Goal: Transaction & Acquisition: Purchase product/service

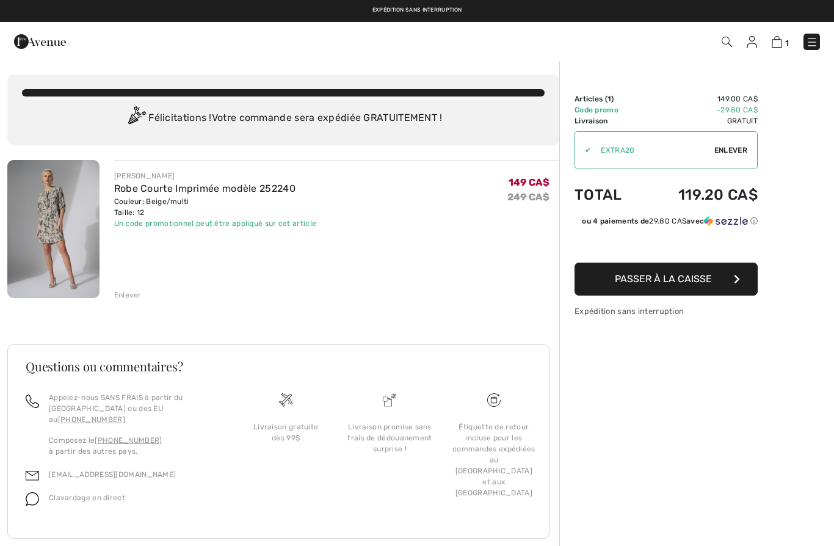
click at [127, 294] on div "Enlever" at bounding box center [127, 295] width 27 height 11
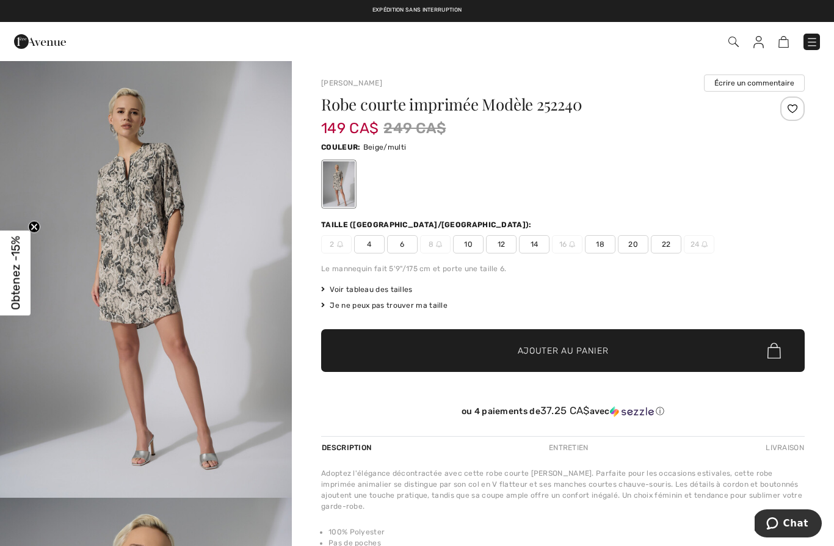
click at [535, 250] on span "14" at bounding box center [534, 244] width 31 height 18
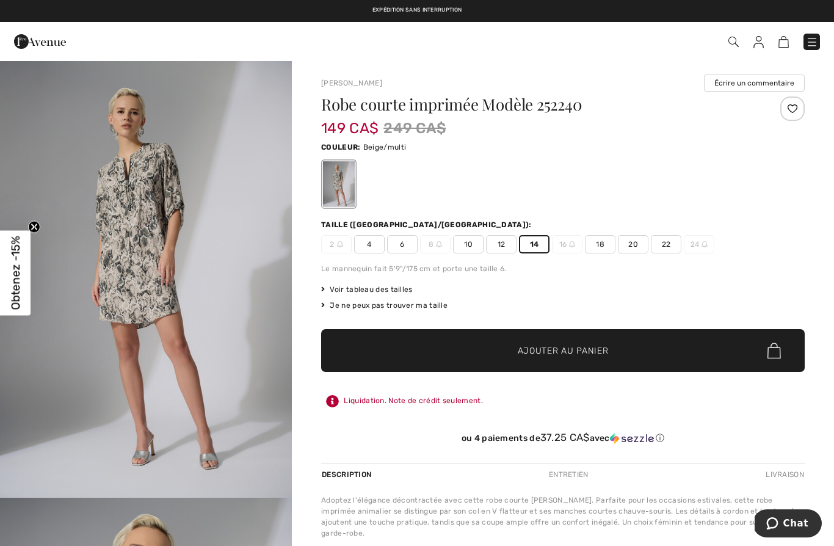
click at [522, 355] on span "Ajouter au panier" at bounding box center [563, 350] width 91 height 13
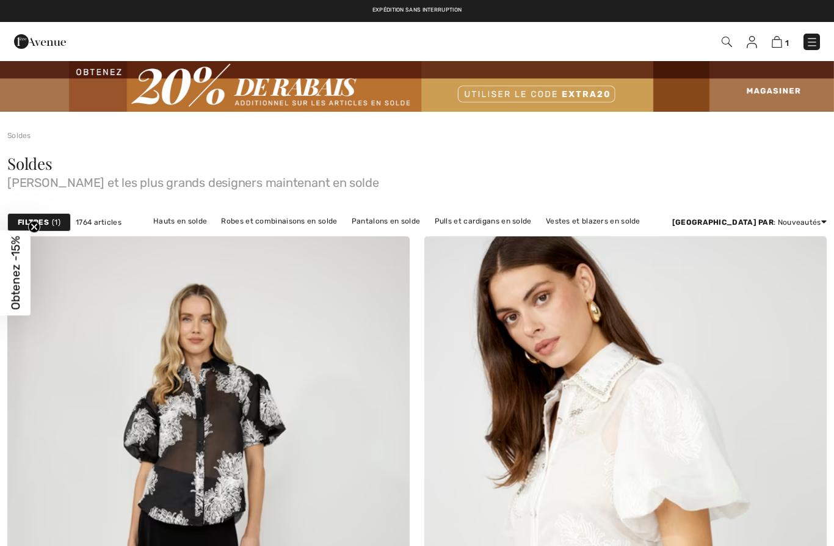
checkbox input "true"
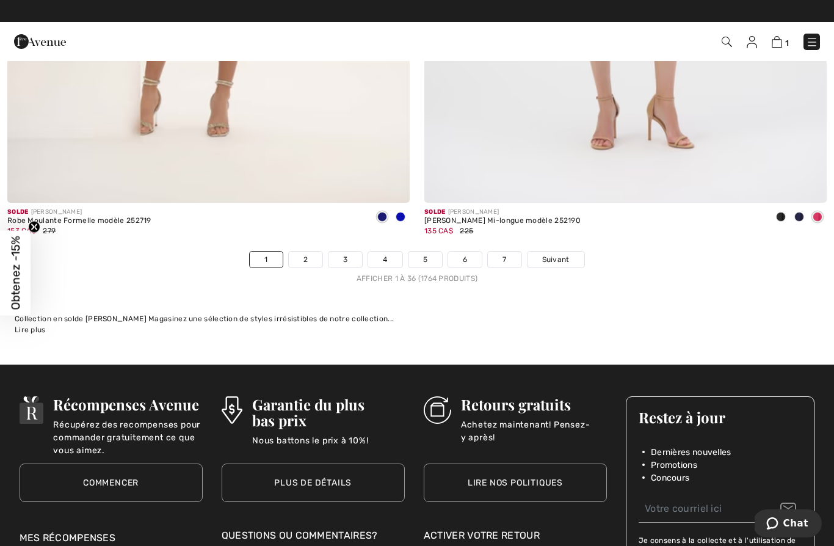
scroll to position [11992, 0]
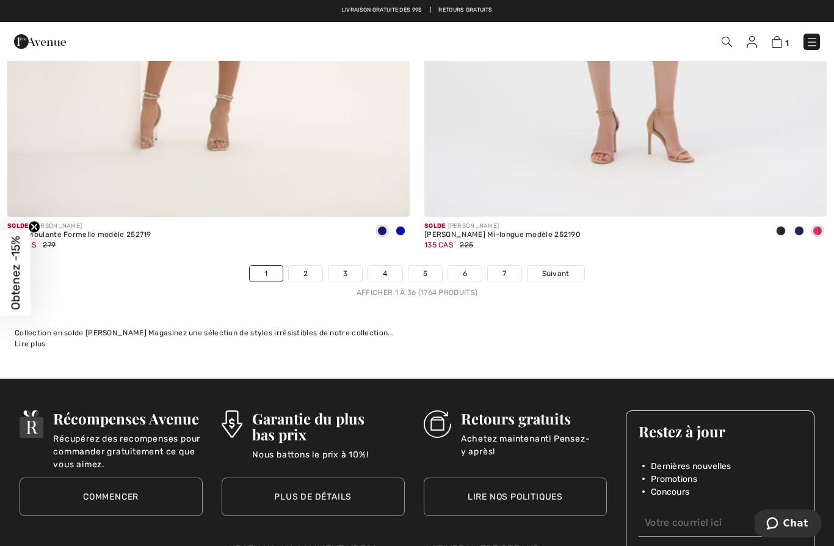
click at [304, 266] on link "2" at bounding box center [306, 274] width 34 height 16
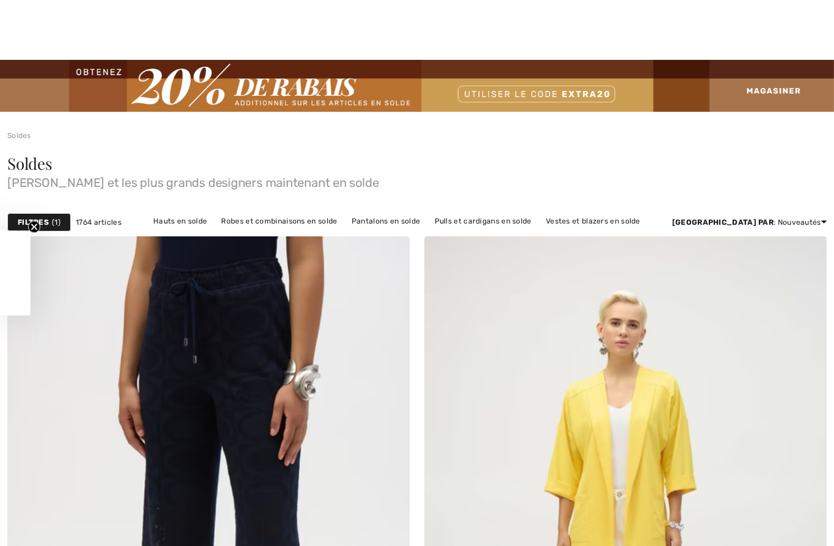
checkbox input "true"
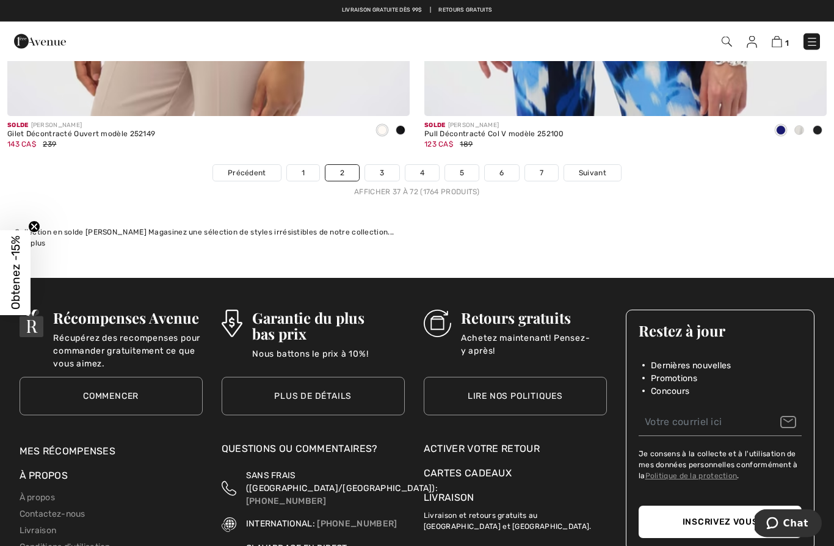
scroll to position [12043, 0]
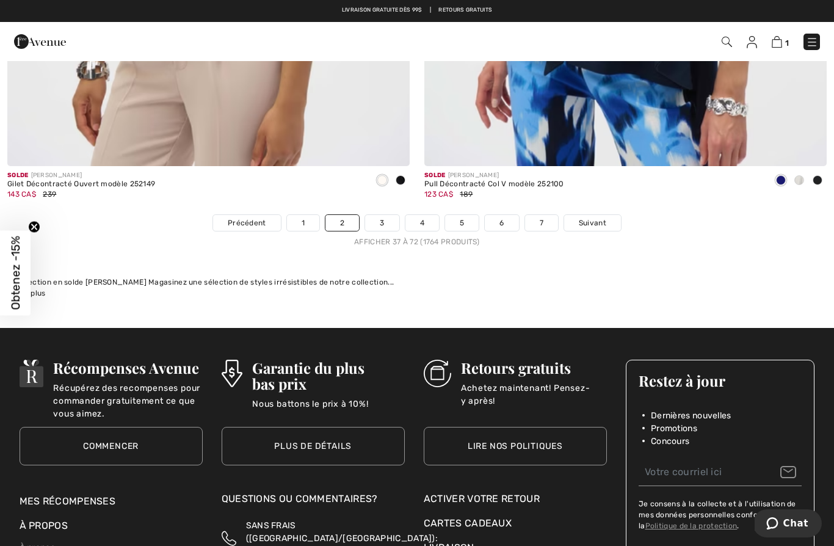
click at [384, 216] on link "3" at bounding box center [382, 223] width 34 height 16
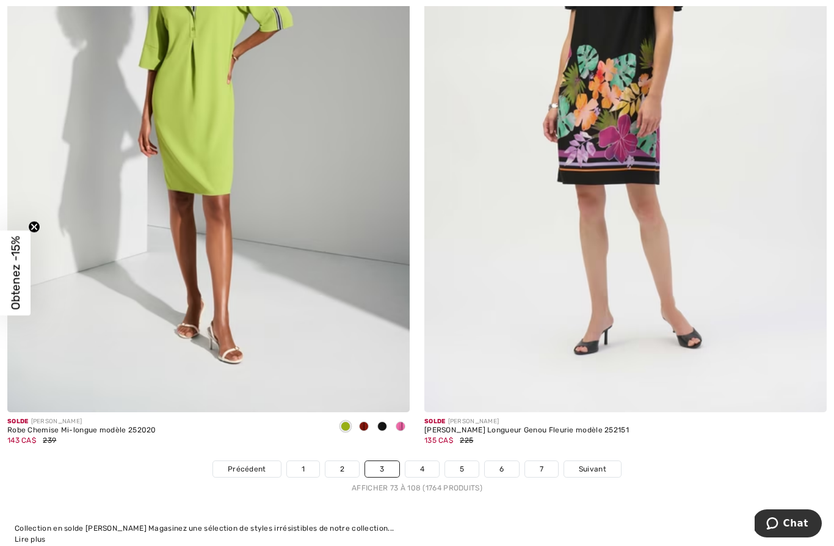
scroll to position [11783, 0]
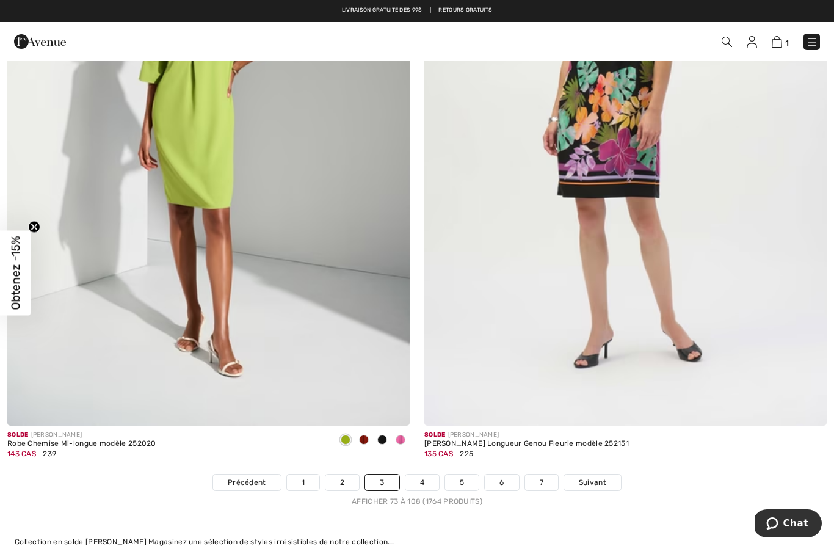
click at [244, 361] on img at bounding box center [208, 124] width 402 height 604
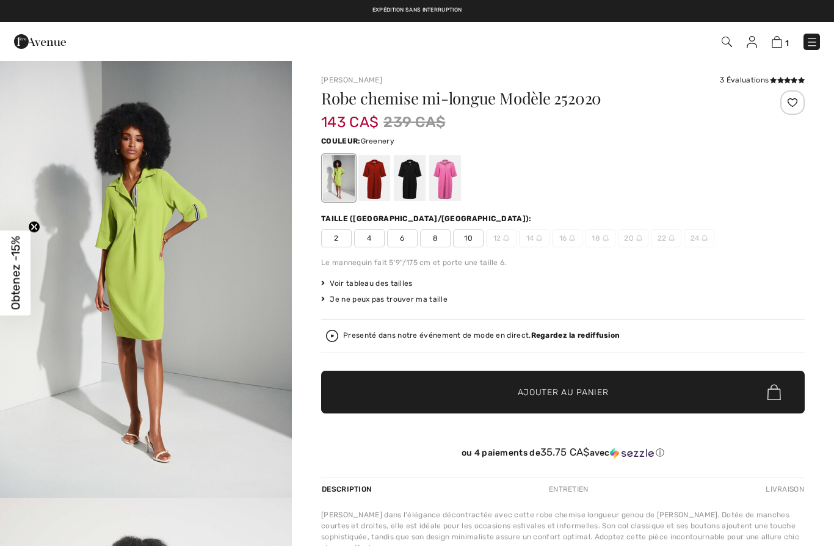
checkbox input "true"
click at [375, 192] on div at bounding box center [375, 178] width 32 height 46
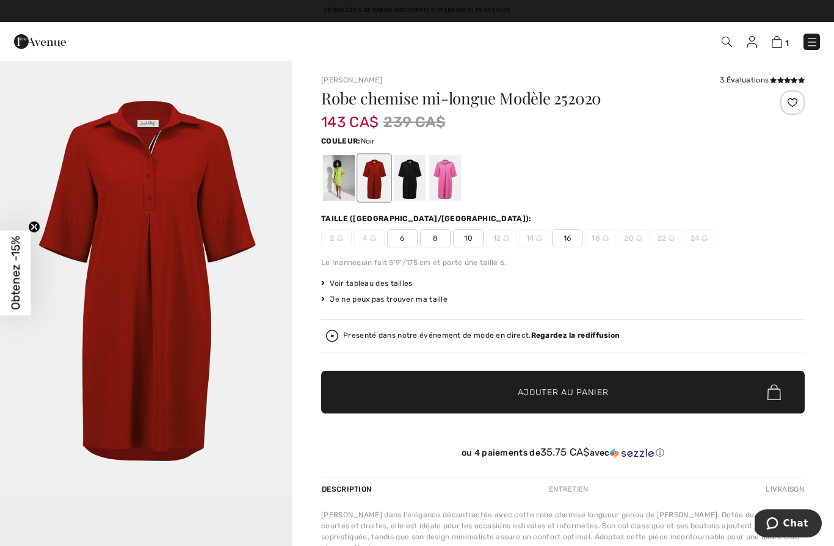
click at [410, 189] on div at bounding box center [410, 178] width 32 height 46
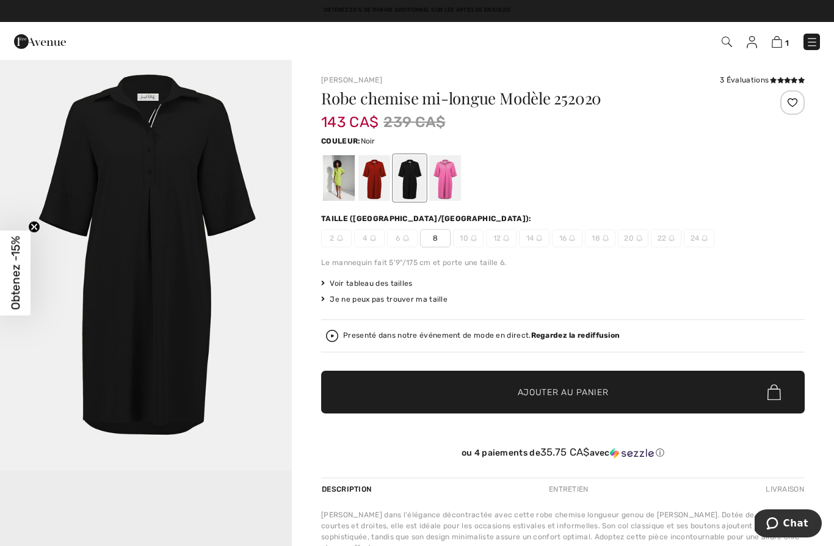
scroll to position [27, 0]
click at [448, 183] on div at bounding box center [445, 178] width 32 height 46
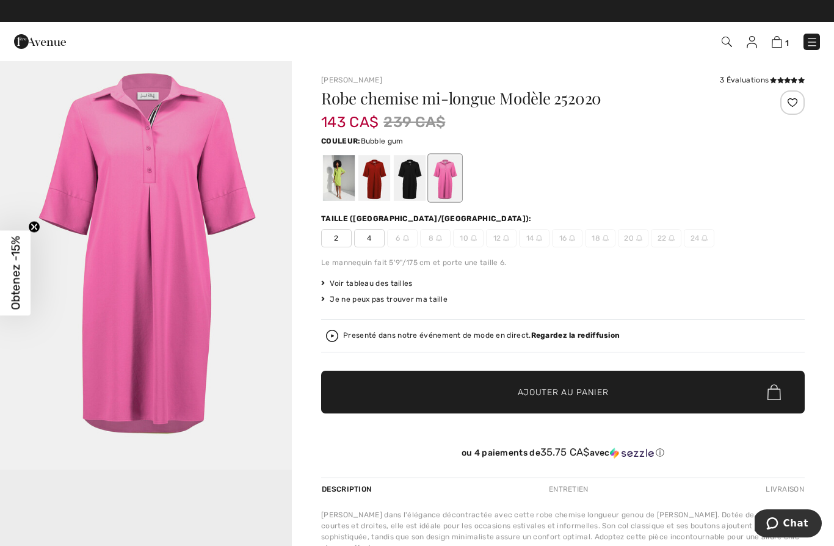
scroll to position [0, 0]
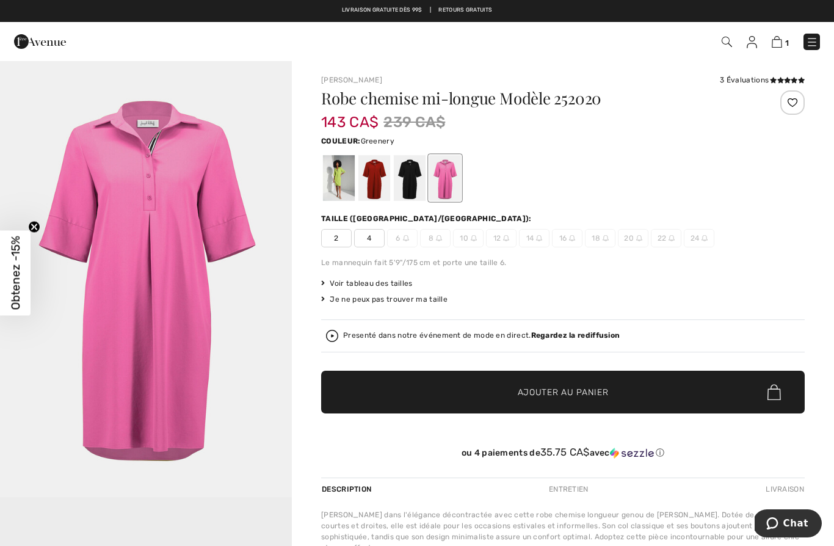
click at [339, 192] on div at bounding box center [339, 178] width 32 height 46
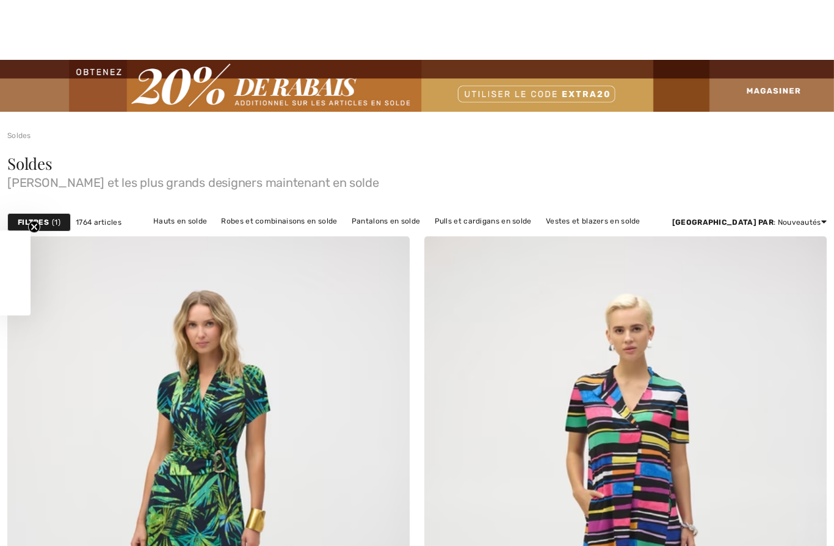
checkbox input "true"
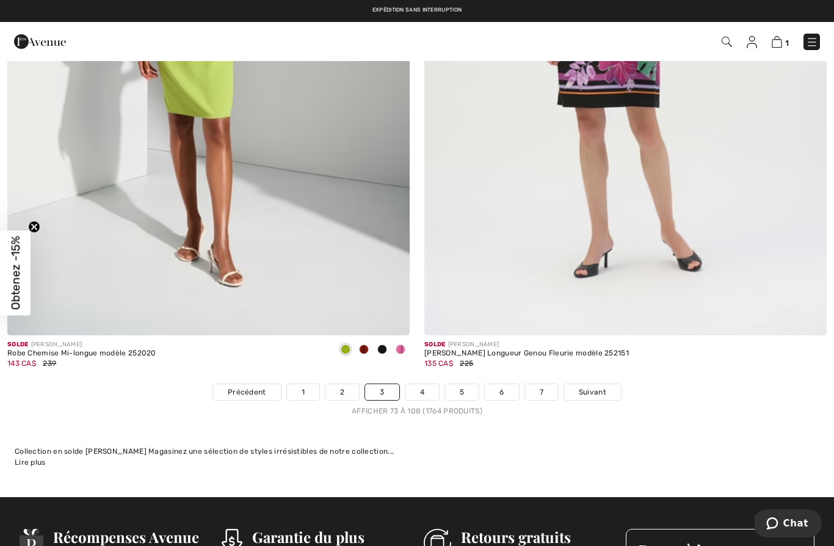
scroll to position [11873, 0]
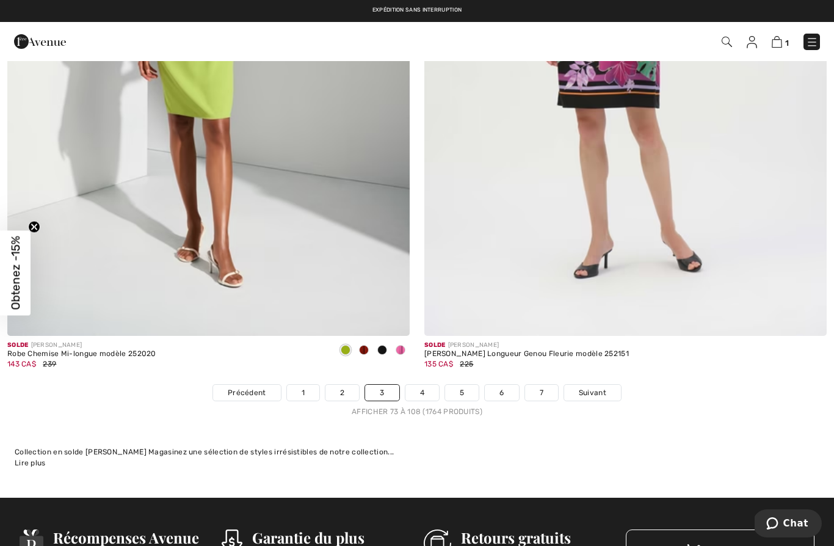
click at [417, 387] on link "4" at bounding box center [423, 393] width 34 height 16
click at [428, 385] on link "4" at bounding box center [423, 393] width 34 height 16
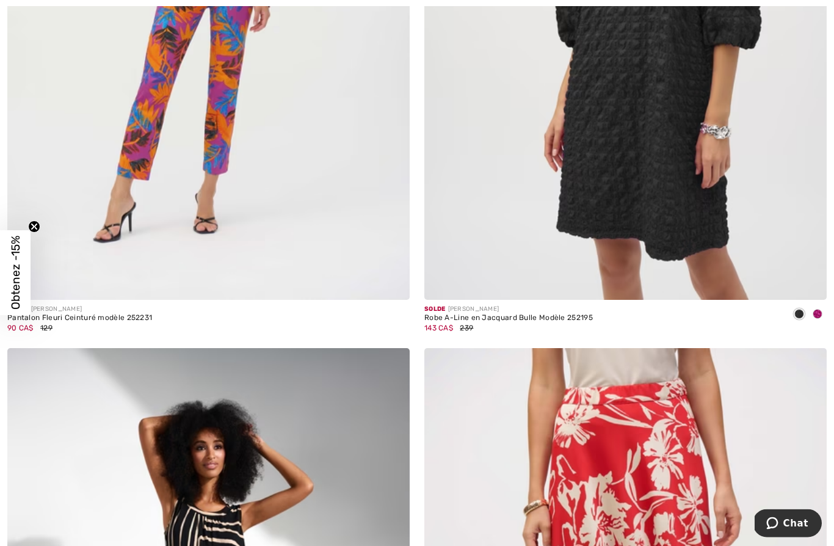
scroll to position [7186, 0]
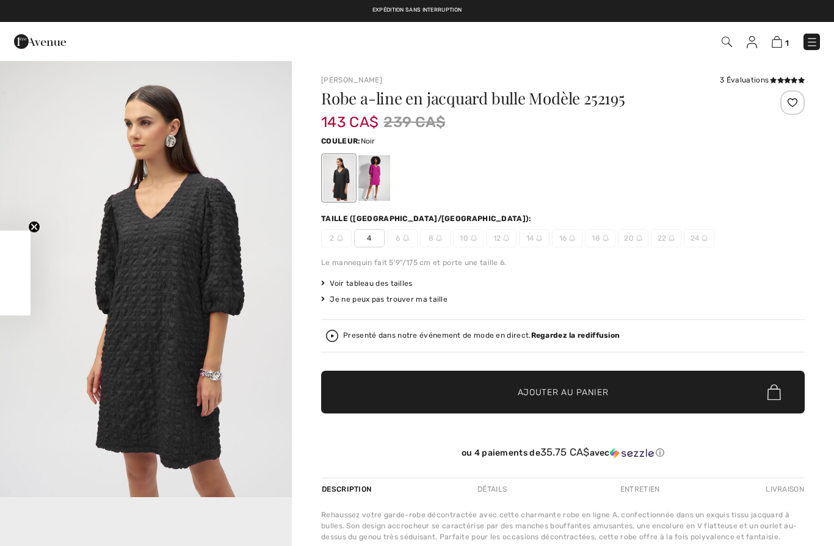
checkbox input "true"
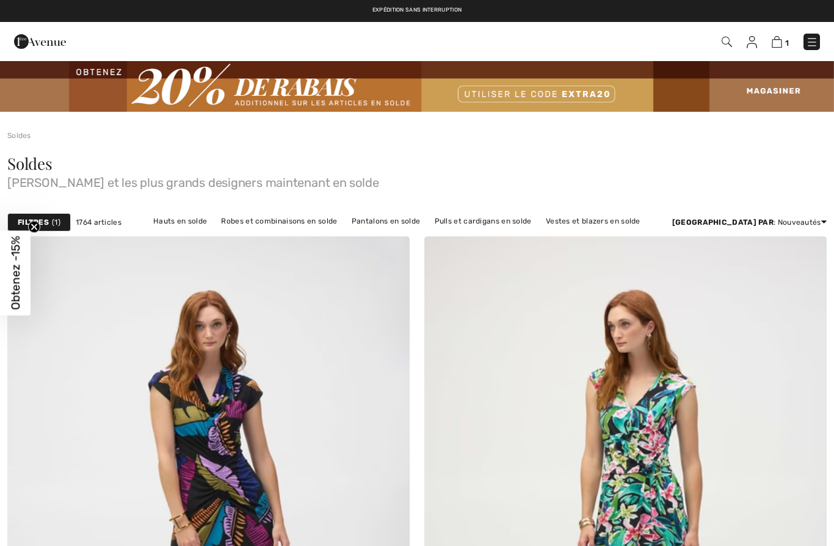
checkbox input "true"
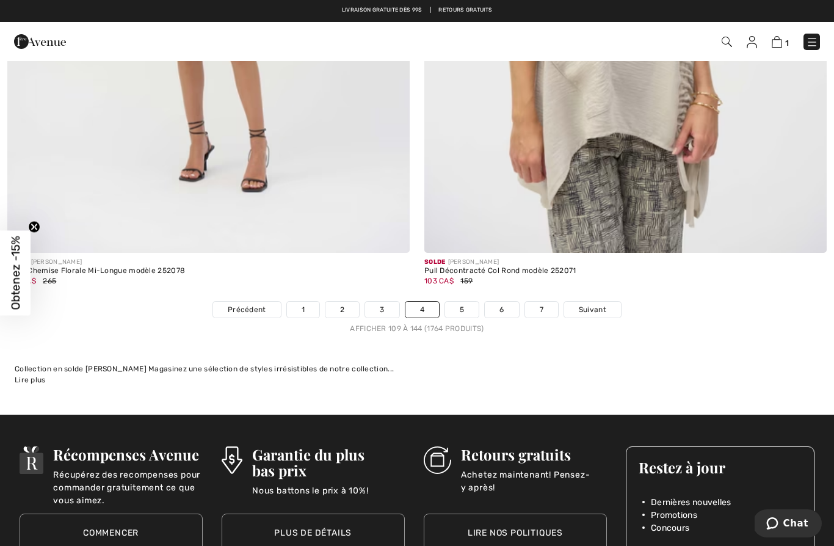
scroll to position [11944, 0]
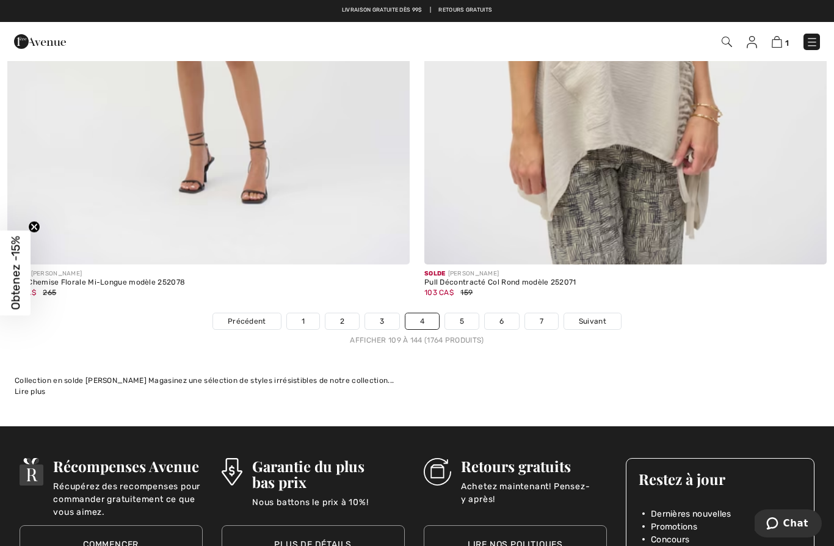
click at [461, 317] on link "5" at bounding box center [462, 321] width 34 height 16
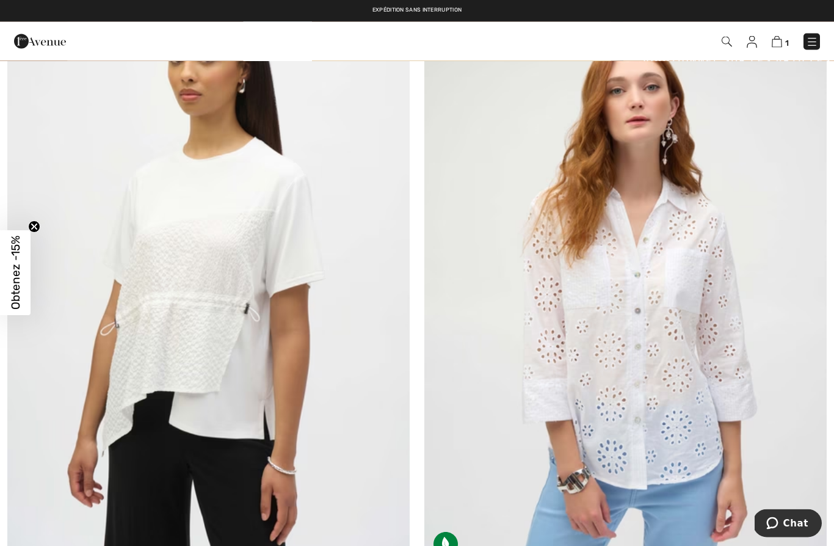
scroll to position [4965, 0]
click at [534, 313] on img at bounding box center [625, 264] width 402 height 604
click at [586, 289] on img at bounding box center [625, 264] width 402 height 604
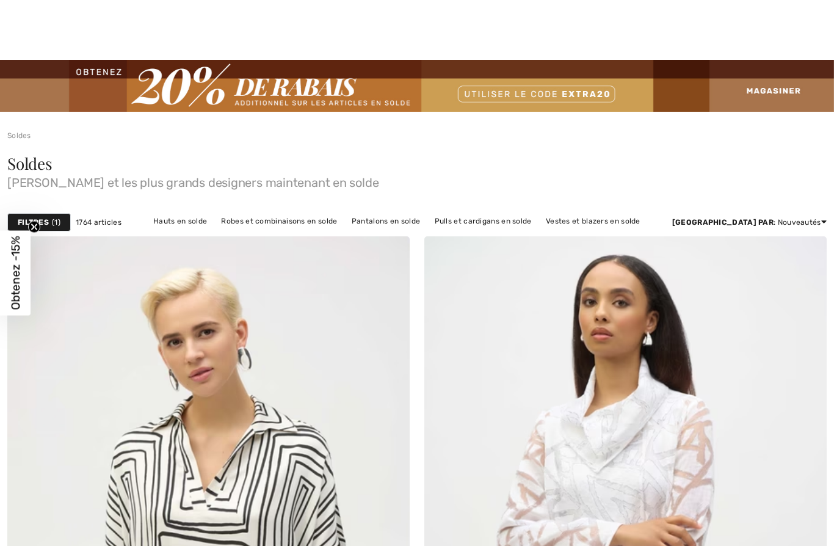
checkbox input "true"
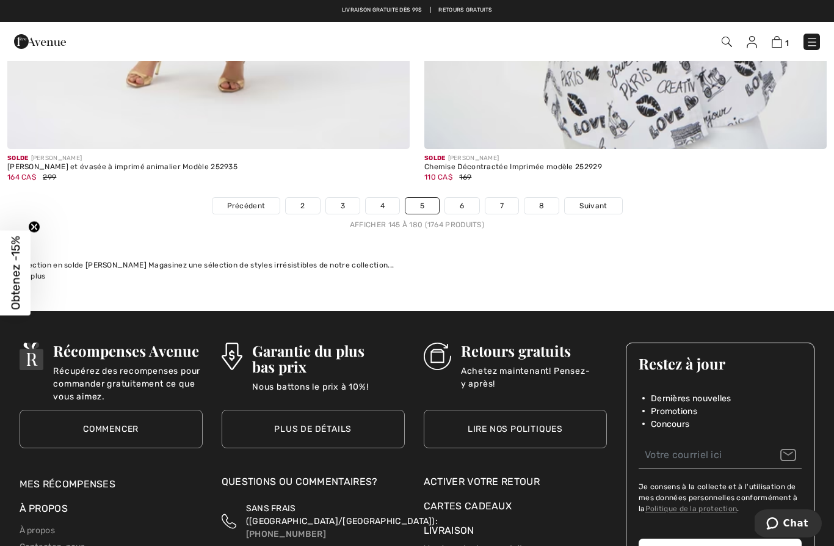
scroll to position [12037, 0]
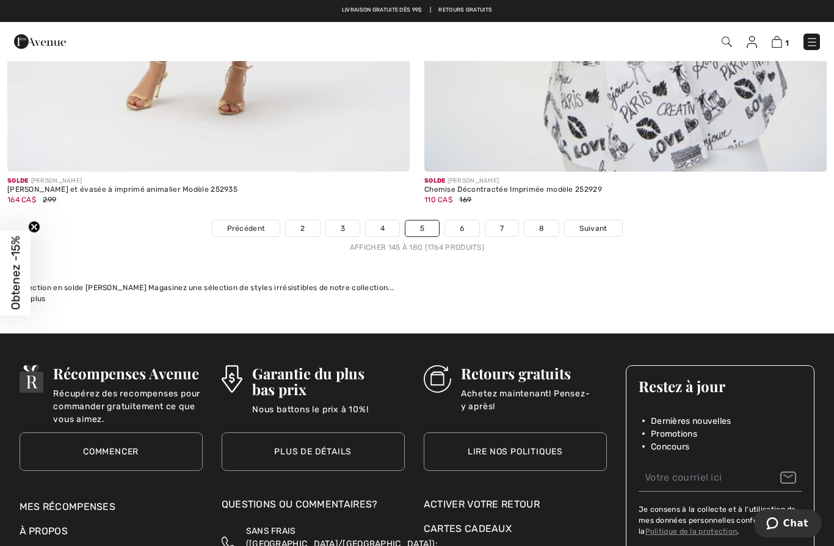
click at [464, 220] on link "6" at bounding box center [462, 228] width 34 height 16
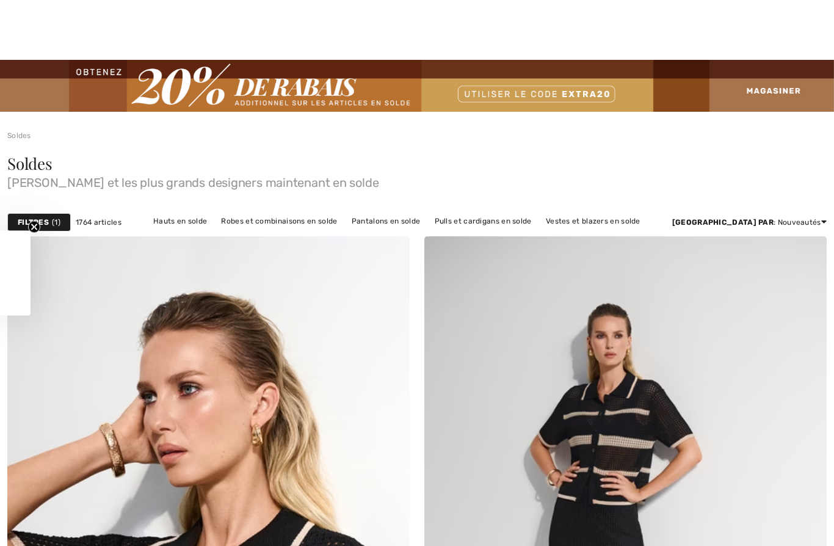
checkbox input "true"
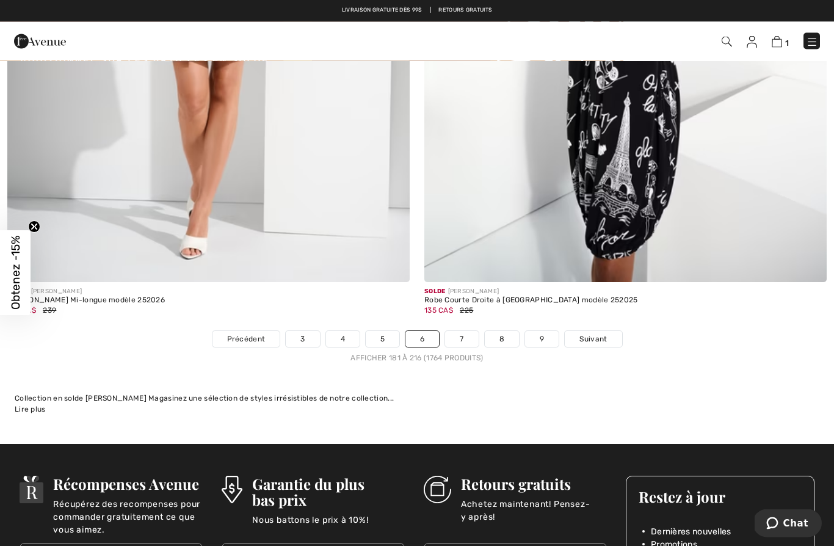
scroll to position [11927, 0]
click at [461, 333] on link "7" at bounding box center [461, 339] width 33 height 16
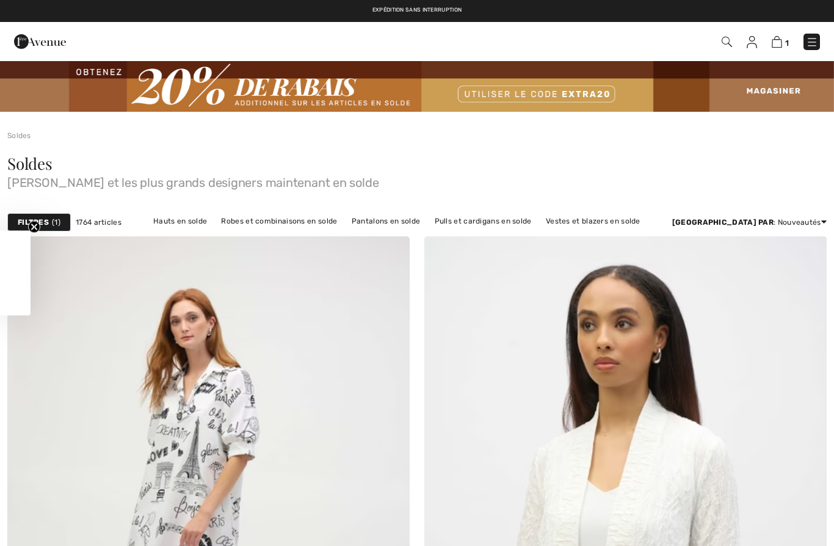
checkbox input "true"
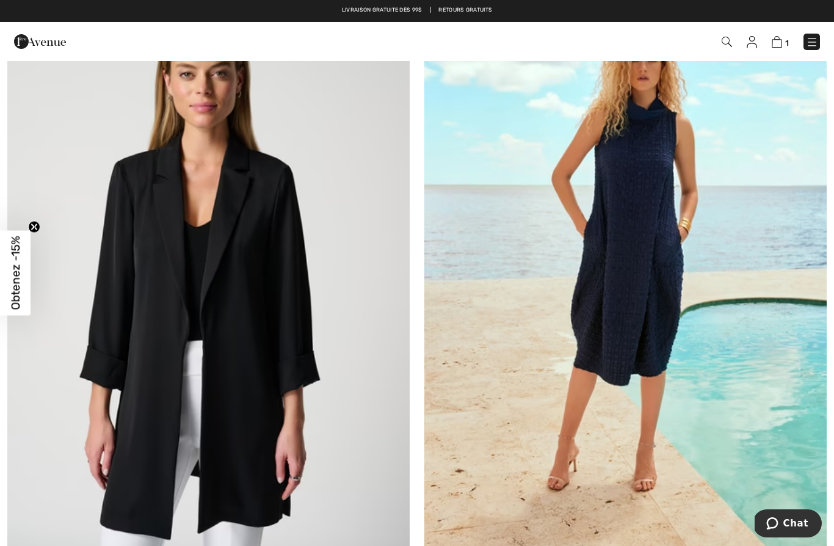
scroll to position [9005, 0]
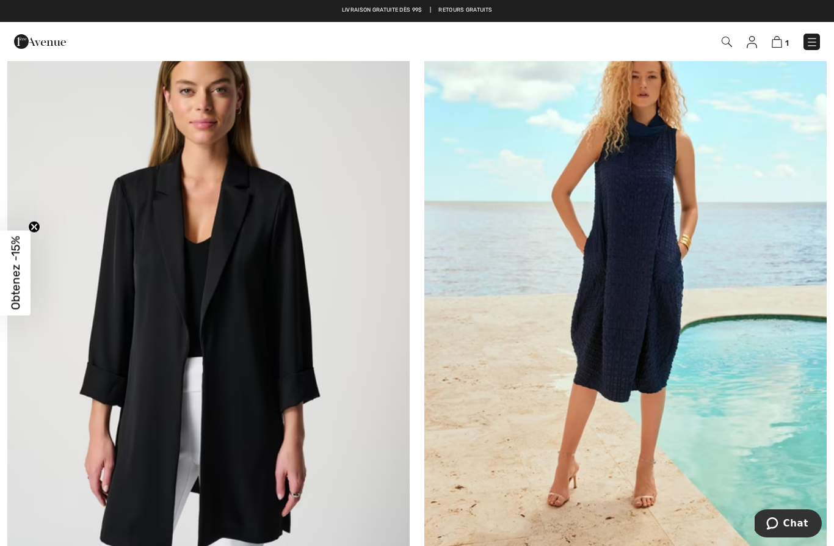
click at [638, 307] on img at bounding box center [625, 294] width 402 height 604
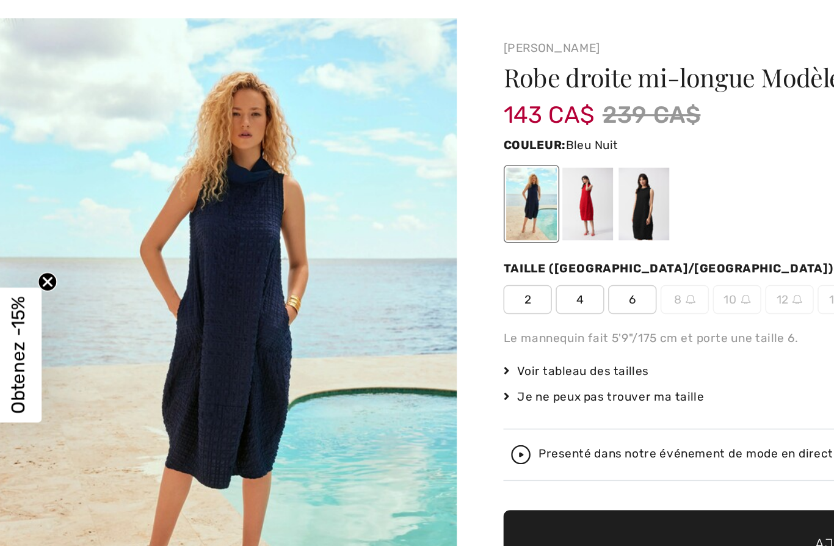
click at [337, 155] on div at bounding box center [339, 178] width 32 height 46
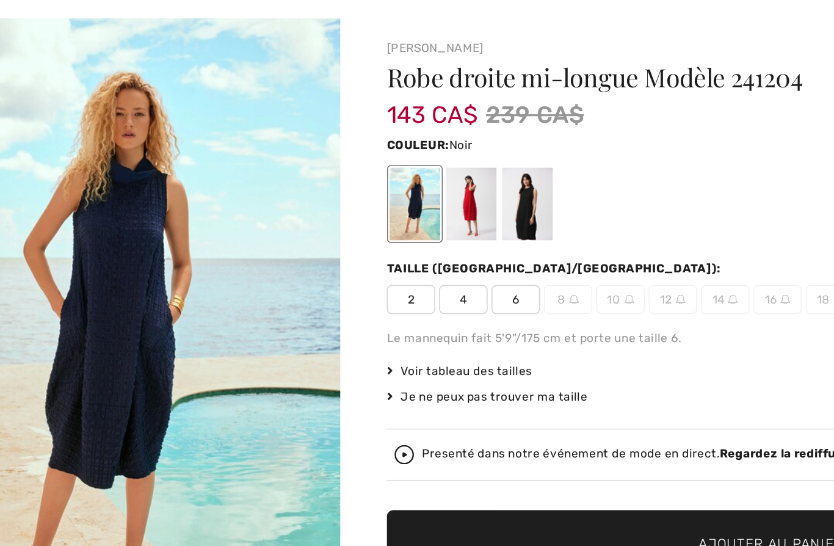
click at [394, 155] on div at bounding box center [410, 178] width 32 height 46
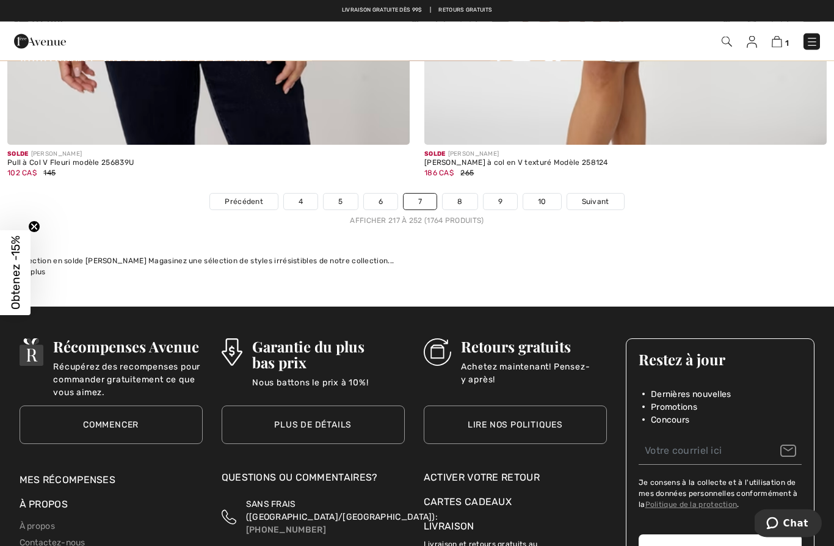
scroll to position [12009, 0]
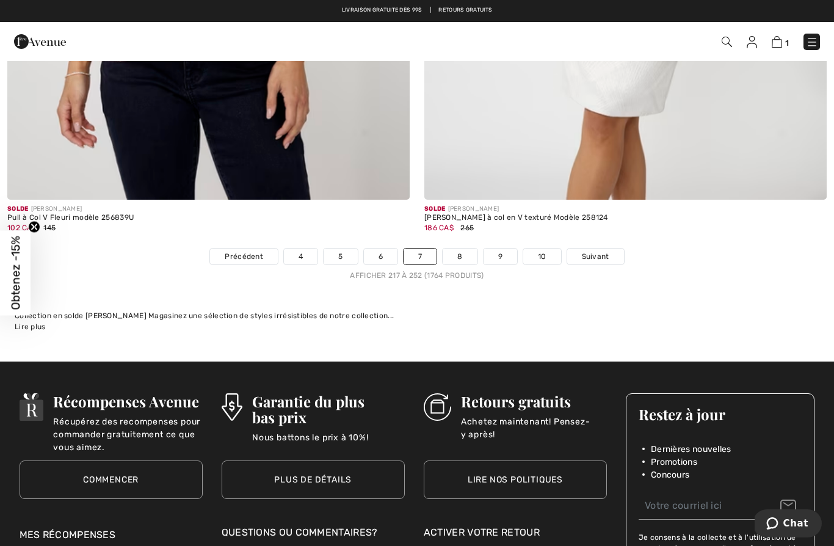
click at [462, 252] on link "8" at bounding box center [460, 257] width 34 height 16
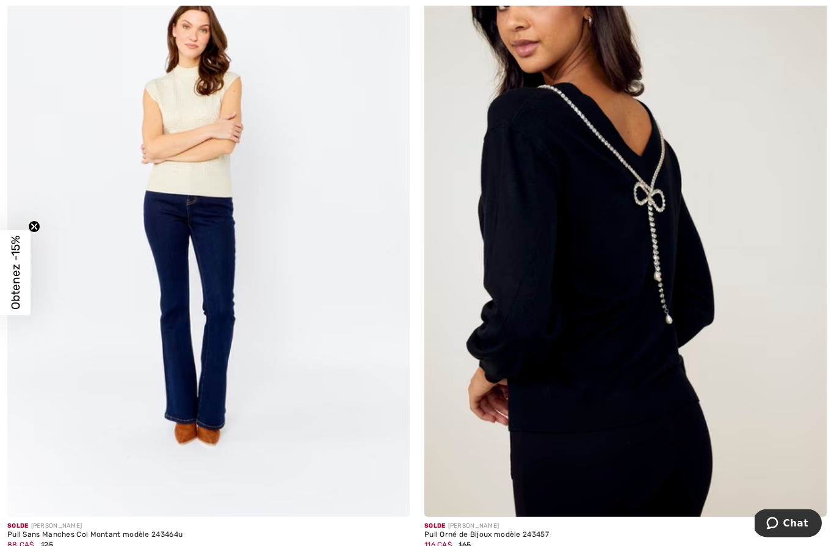
scroll to position [6970, 0]
